Goal: Task Accomplishment & Management: Complete application form

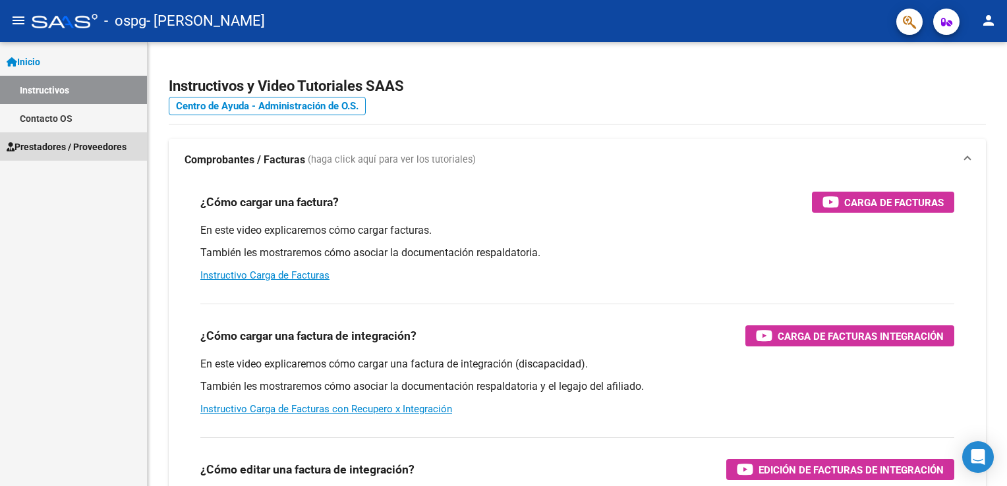
click at [63, 149] on span "Prestadores / Proveedores" at bounding box center [67, 147] width 120 height 15
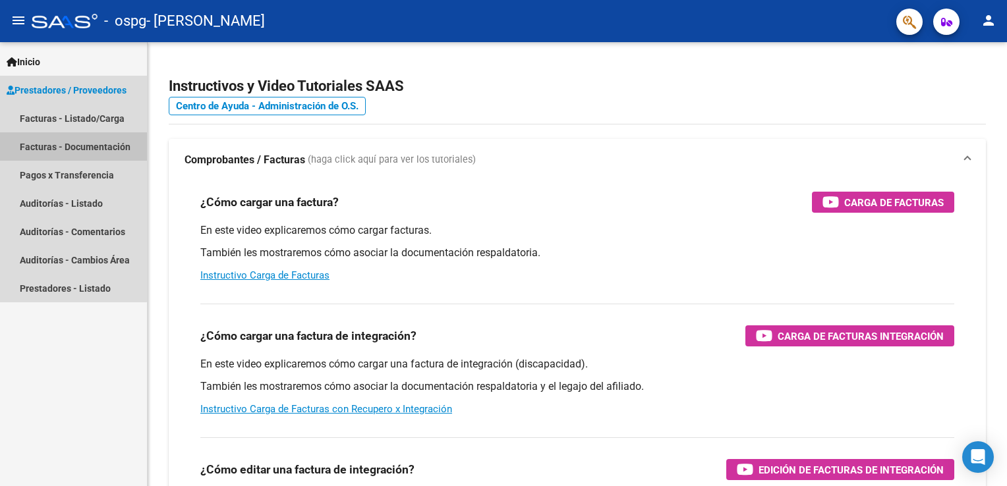
click at [63, 149] on link "Facturas - Documentación" at bounding box center [73, 146] width 147 height 28
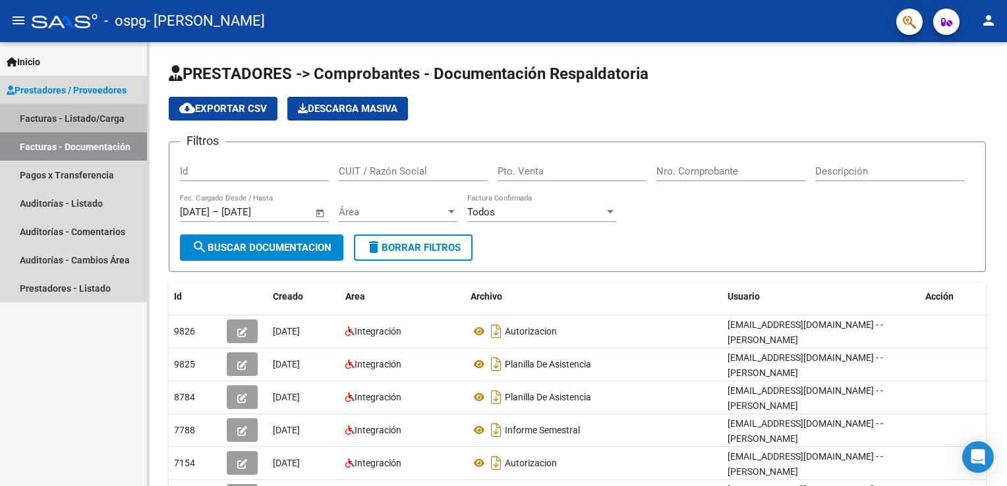
click at [40, 119] on link "Facturas - Listado/Carga" at bounding box center [73, 118] width 147 height 28
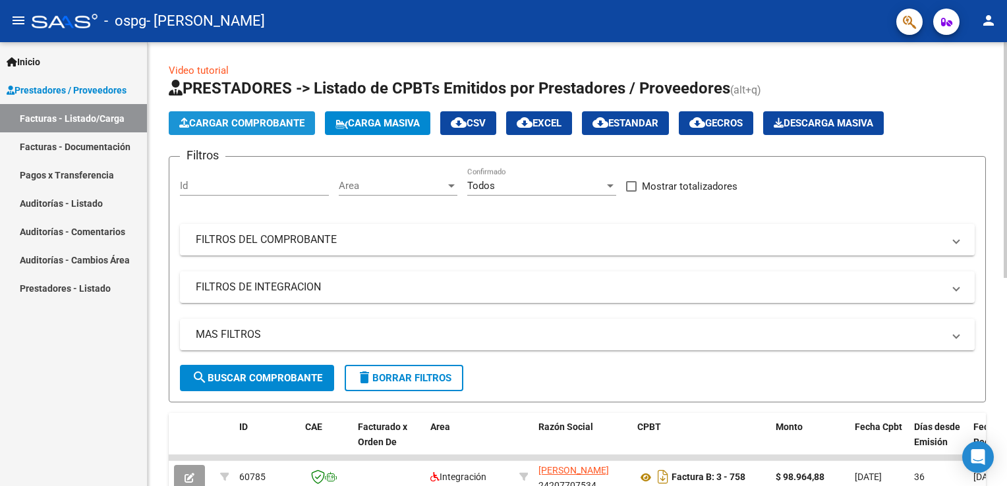
click at [247, 123] on span "Cargar Comprobante" at bounding box center [241, 123] width 125 height 12
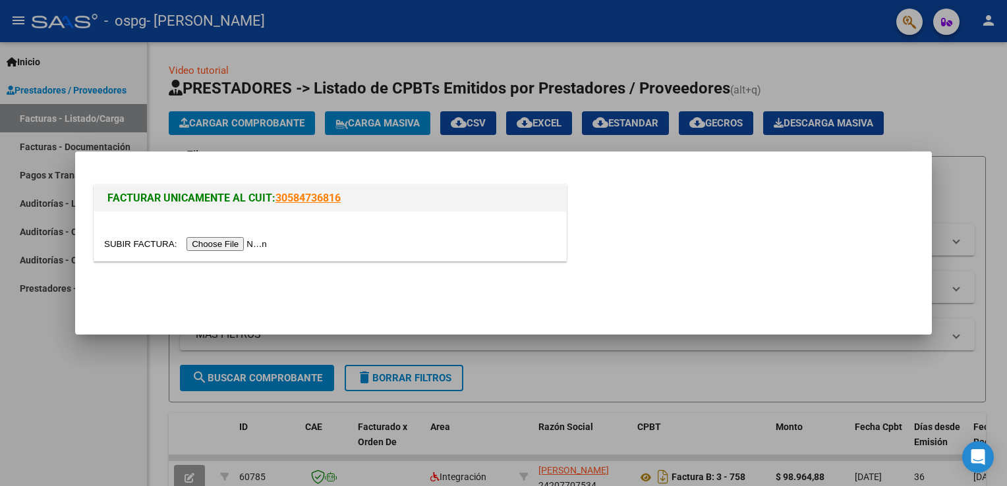
click at [221, 242] on input "file" at bounding box center [187, 244] width 167 height 14
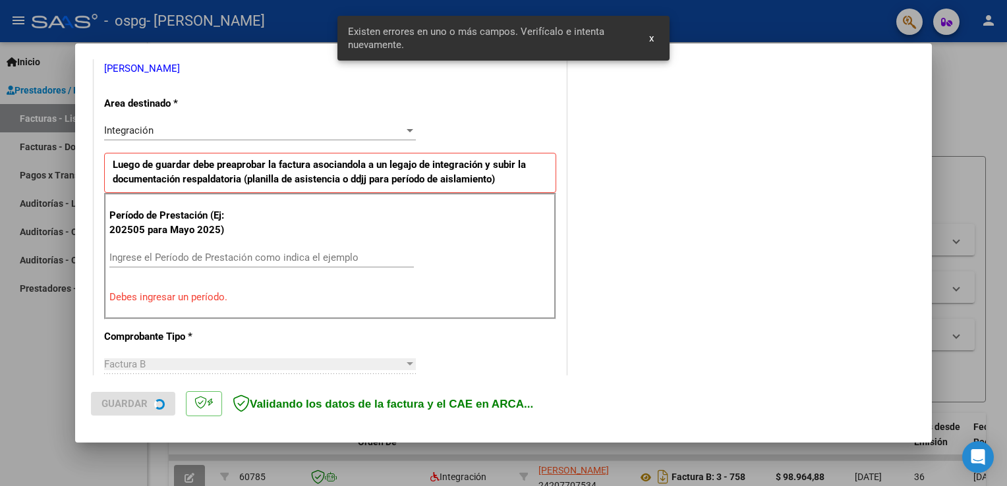
scroll to position [275, 0]
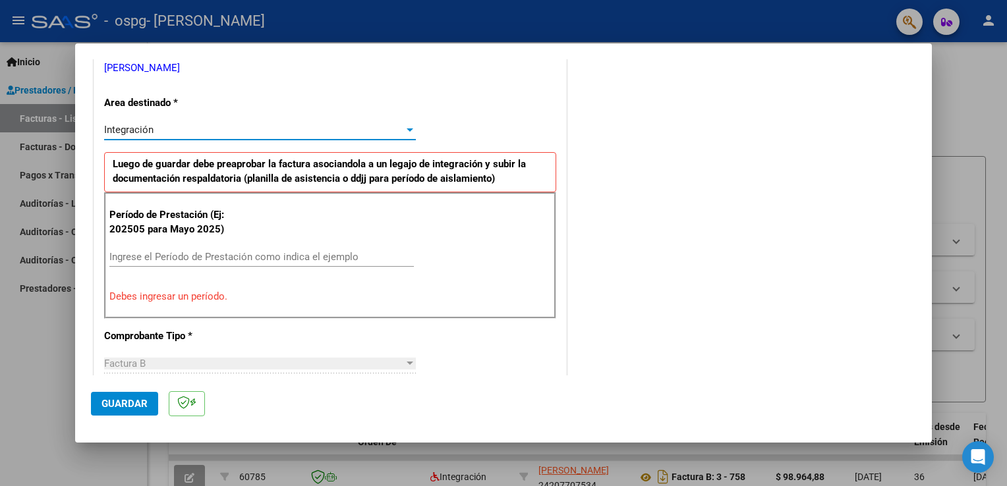
click at [404, 126] on div at bounding box center [410, 130] width 12 height 11
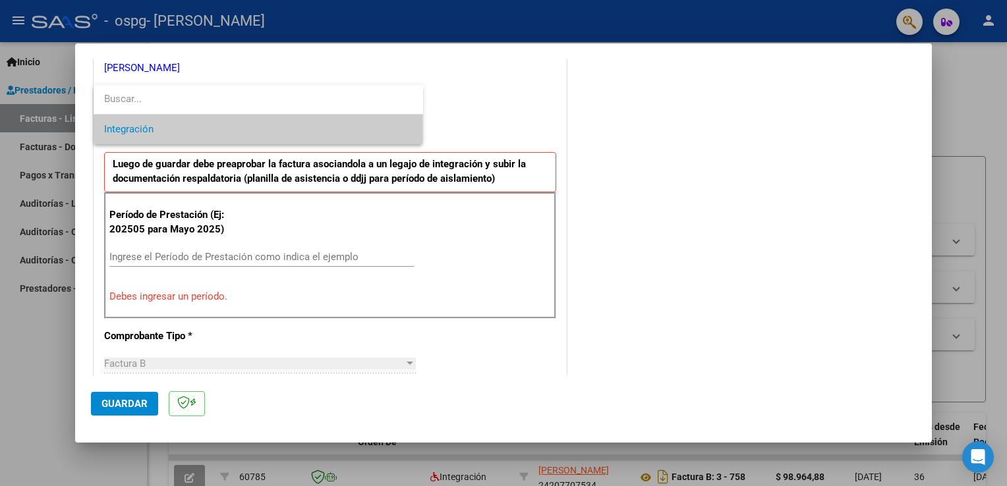
click at [133, 249] on div at bounding box center [503, 243] width 1007 height 486
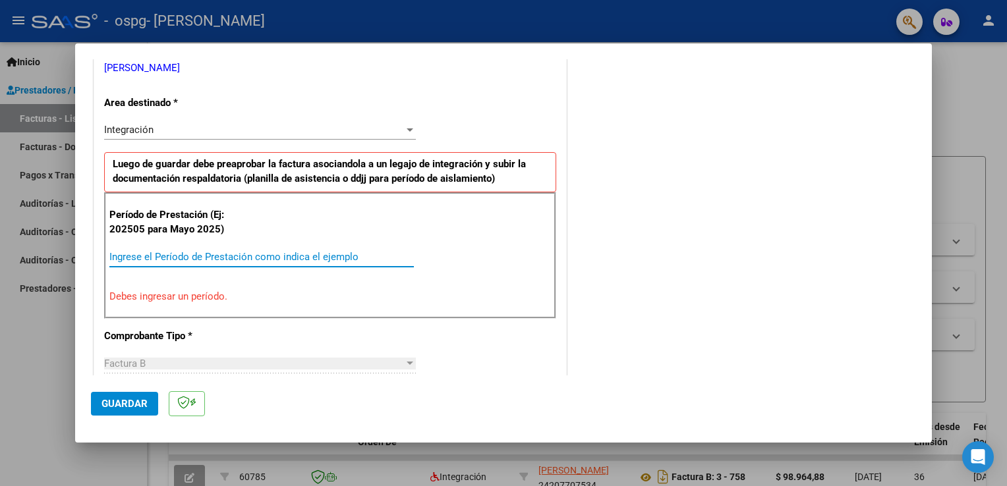
click at [132, 257] on input "Ingrese el Período de Prestación como indica el ejemplo" at bounding box center [261, 257] width 305 height 12
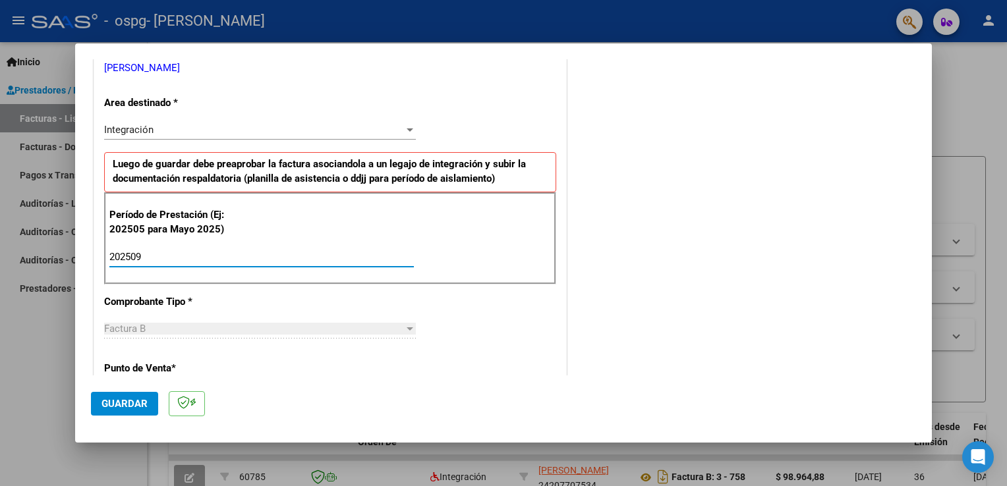
type input "202509"
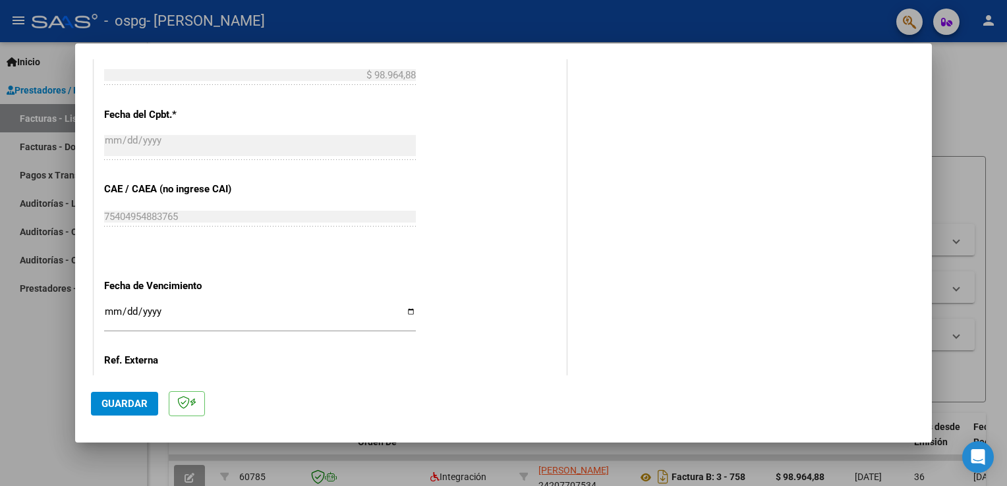
scroll to position [755, 0]
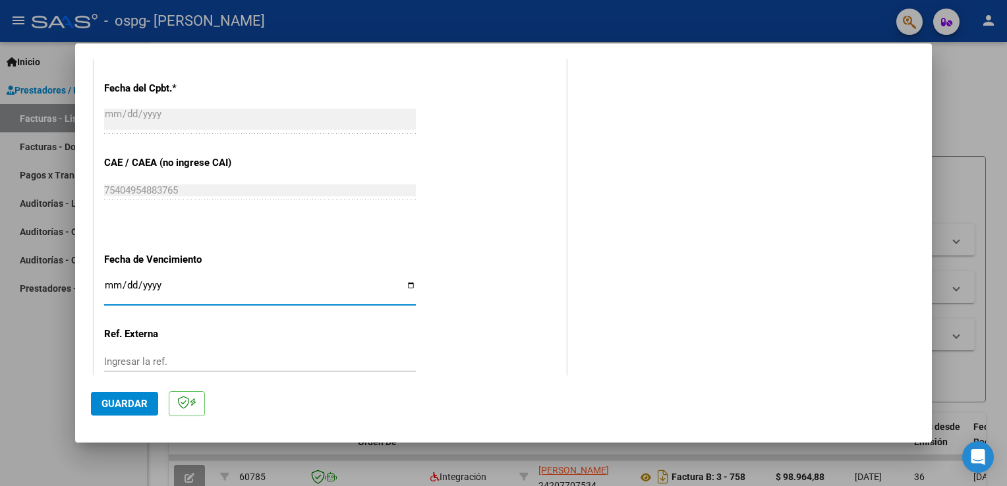
click at [406, 284] on input "Ingresar la fecha" at bounding box center [260, 290] width 312 height 21
type input "[DATE]"
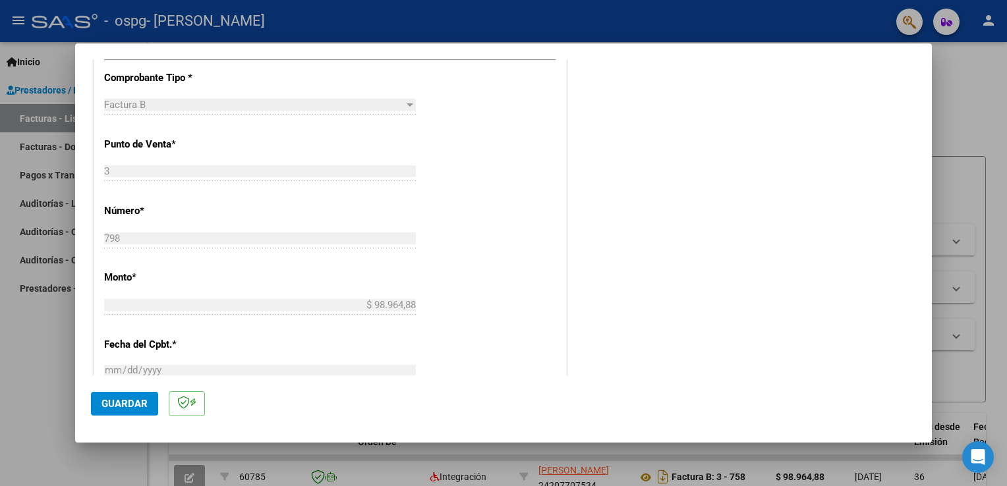
scroll to position [420, 0]
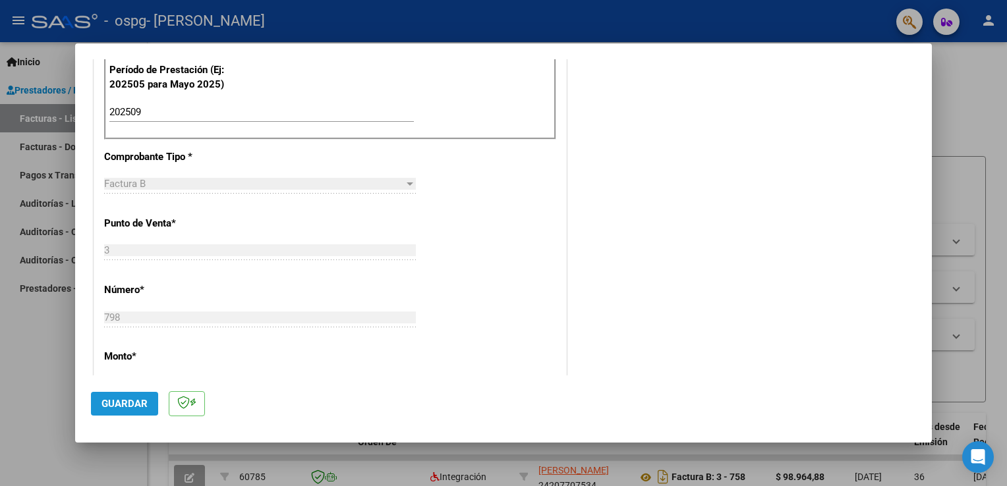
click at [112, 400] on span "Guardar" at bounding box center [125, 404] width 46 height 12
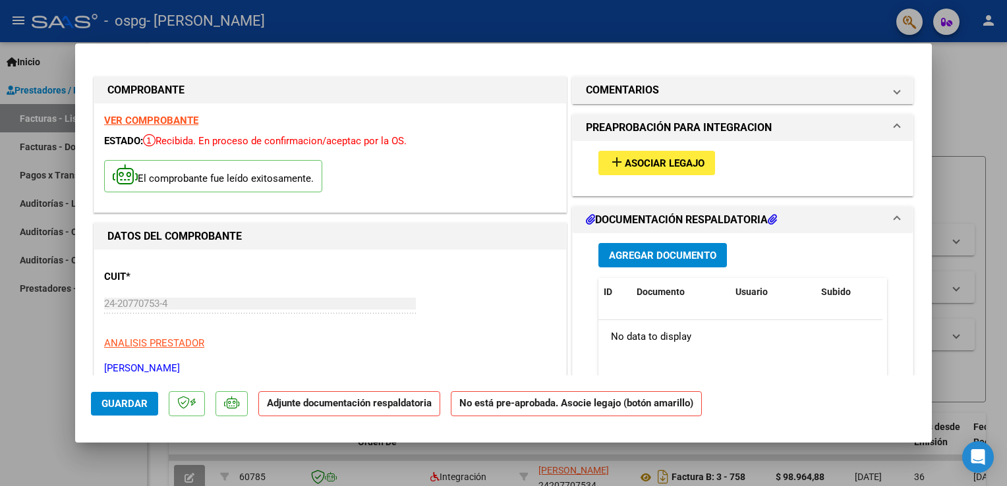
click at [659, 256] on span "Agregar Documento" at bounding box center [662, 256] width 107 height 12
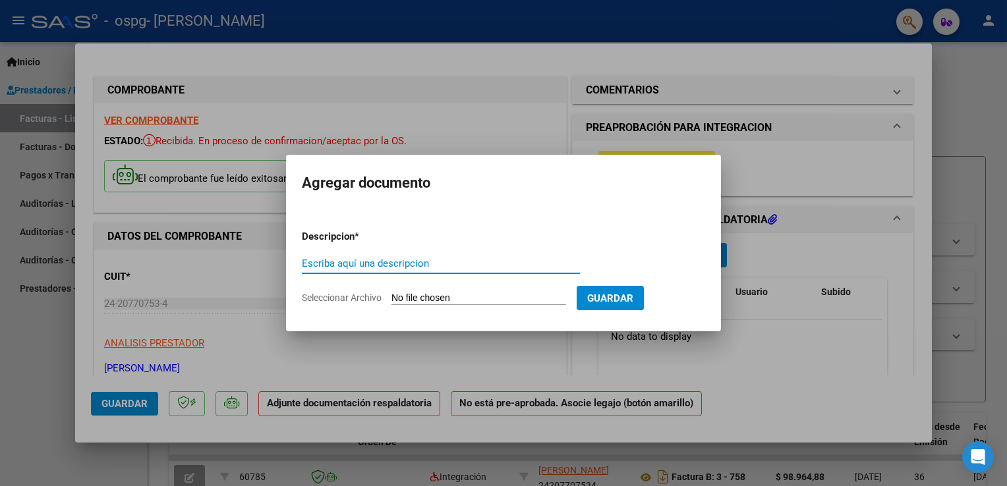
click at [469, 265] on input "Escriba aquí una descripcion" at bounding box center [441, 264] width 278 height 12
type input "plan illa de asistencia"
click at [354, 299] on span "Seleccionar Archivo" at bounding box center [342, 298] width 80 height 11
click at [392, 299] on input "Seleccionar Archivo" at bounding box center [479, 299] width 175 height 13
type input "C:\fakepath\planilla de asistencia.pdf"
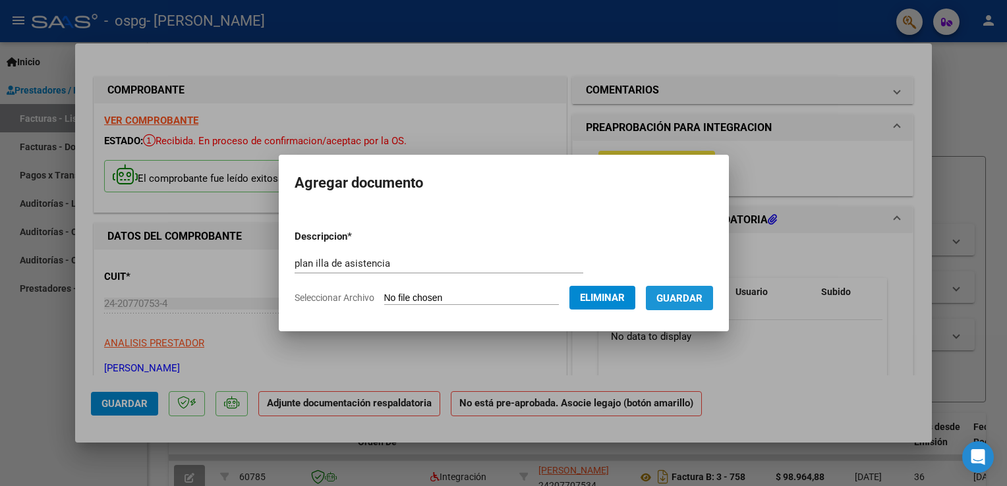
click at [686, 297] on span "Guardar" at bounding box center [680, 299] width 46 height 12
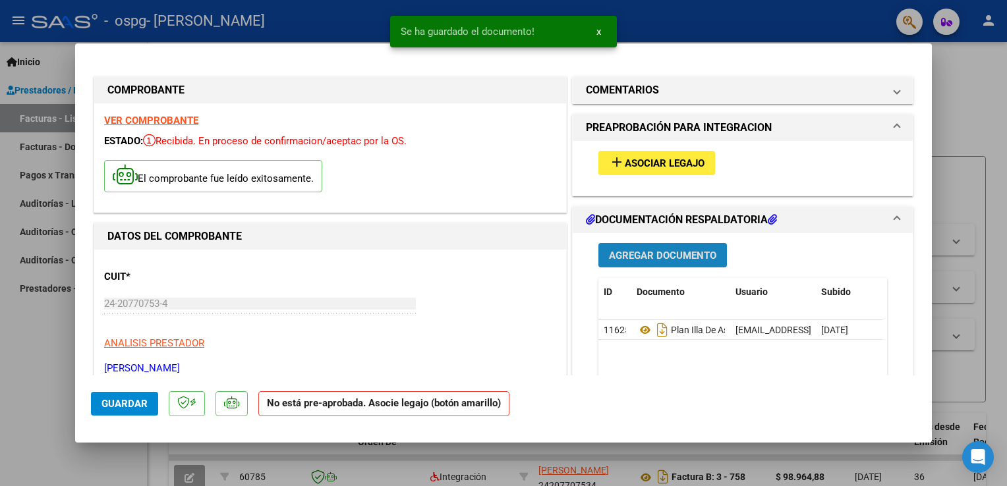
click at [686, 254] on span "Agregar Documento" at bounding box center [662, 256] width 107 height 12
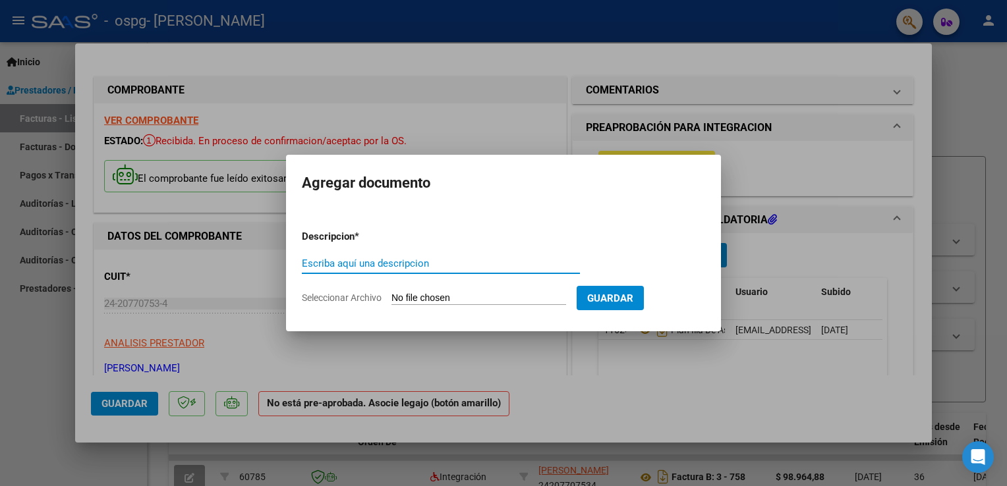
click at [476, 264] on input "Escriba aquí una descripcion" at bounding box center [441, 264] width 278 height 12
type input "autorizacion"
click at [419, 297] on input "Seleccionar Archivo" at bounding box center [479, 299] width 175 height 13
type input "C:\fakepath\autorizacion.pdf"
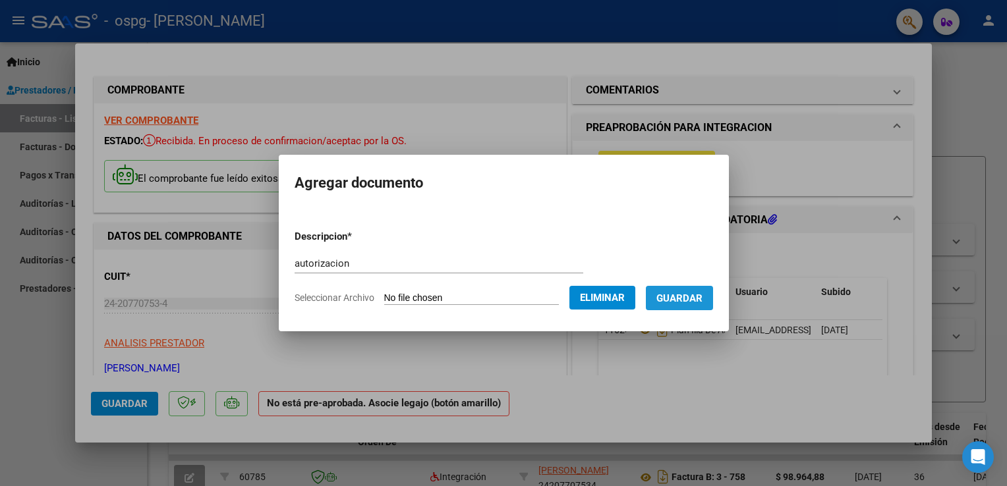
click at [684, 297] on span "Guardar" at bounding box center [680, 299] width 46 height 12
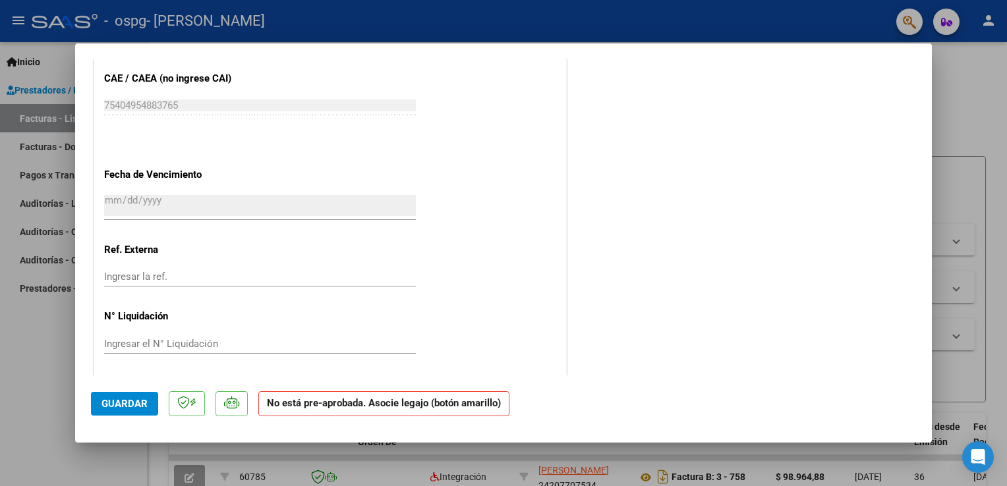
scroll to position [827, 0]
click at [121, 400] on span "Guardar" at bounding box center [125, 404] width 46 height 12
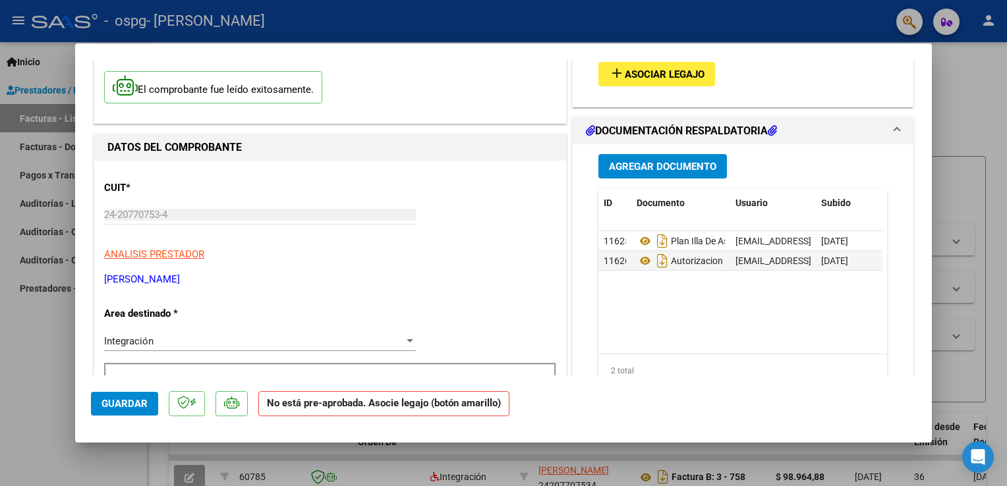
scroll to position [0, 0]
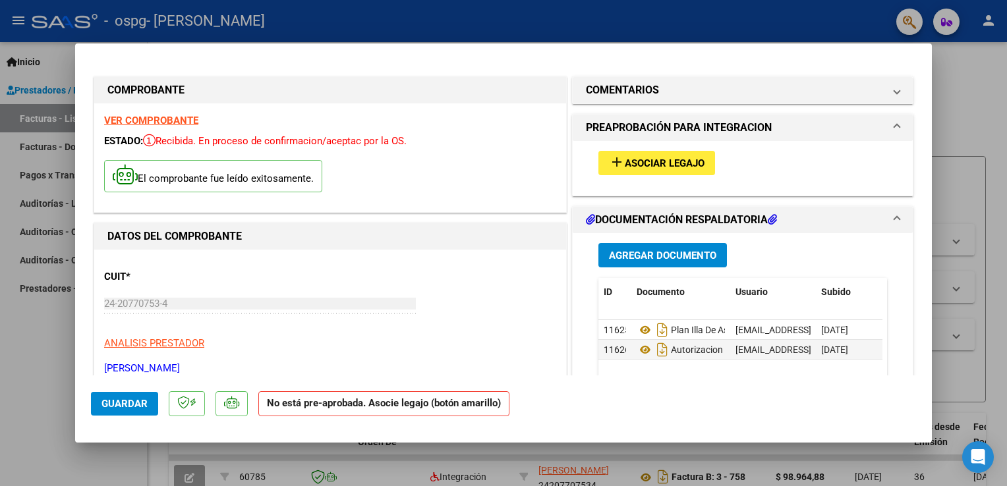
click at [52, 59] on div at bounding box center [503, 243] width 1007 height 486
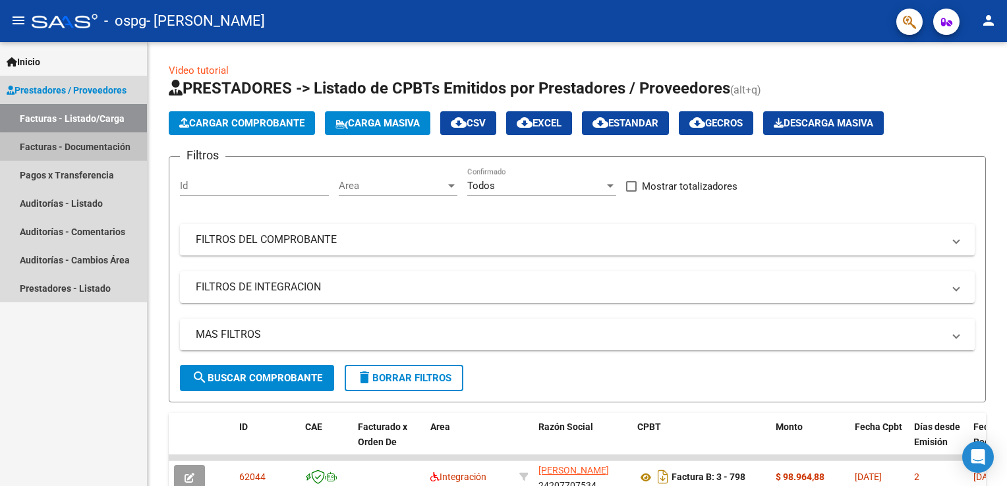
click at [95, 149] on link "Facturas - Documentación" at bounding box center [73, 146] width 147 height 28
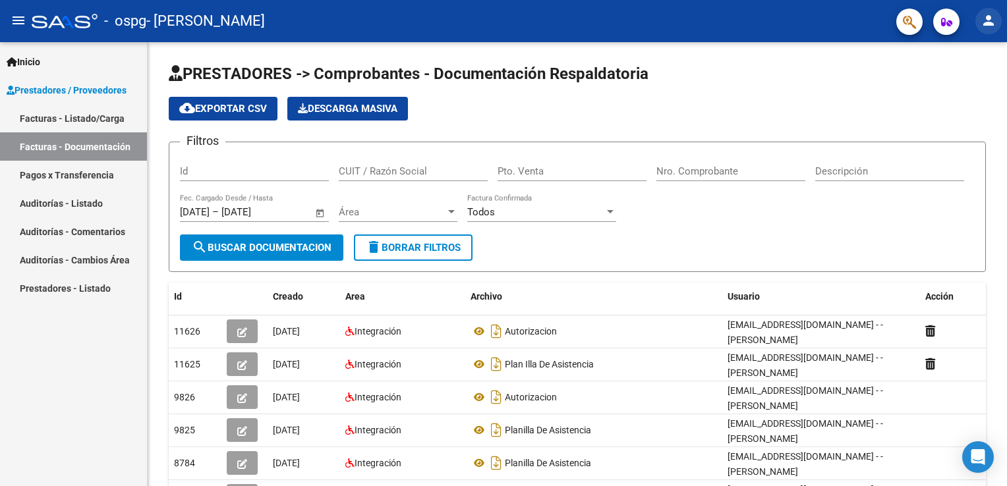
click at [991, 22] on mat-icon "person" at bounding box center [989, 21] width 16 height 16
click at [971, 85] on button "exit_to_app Salir" at bounding box center [962, 87] width 80 height 32
